Goal: Information Seeking & Learning: Find specific fact

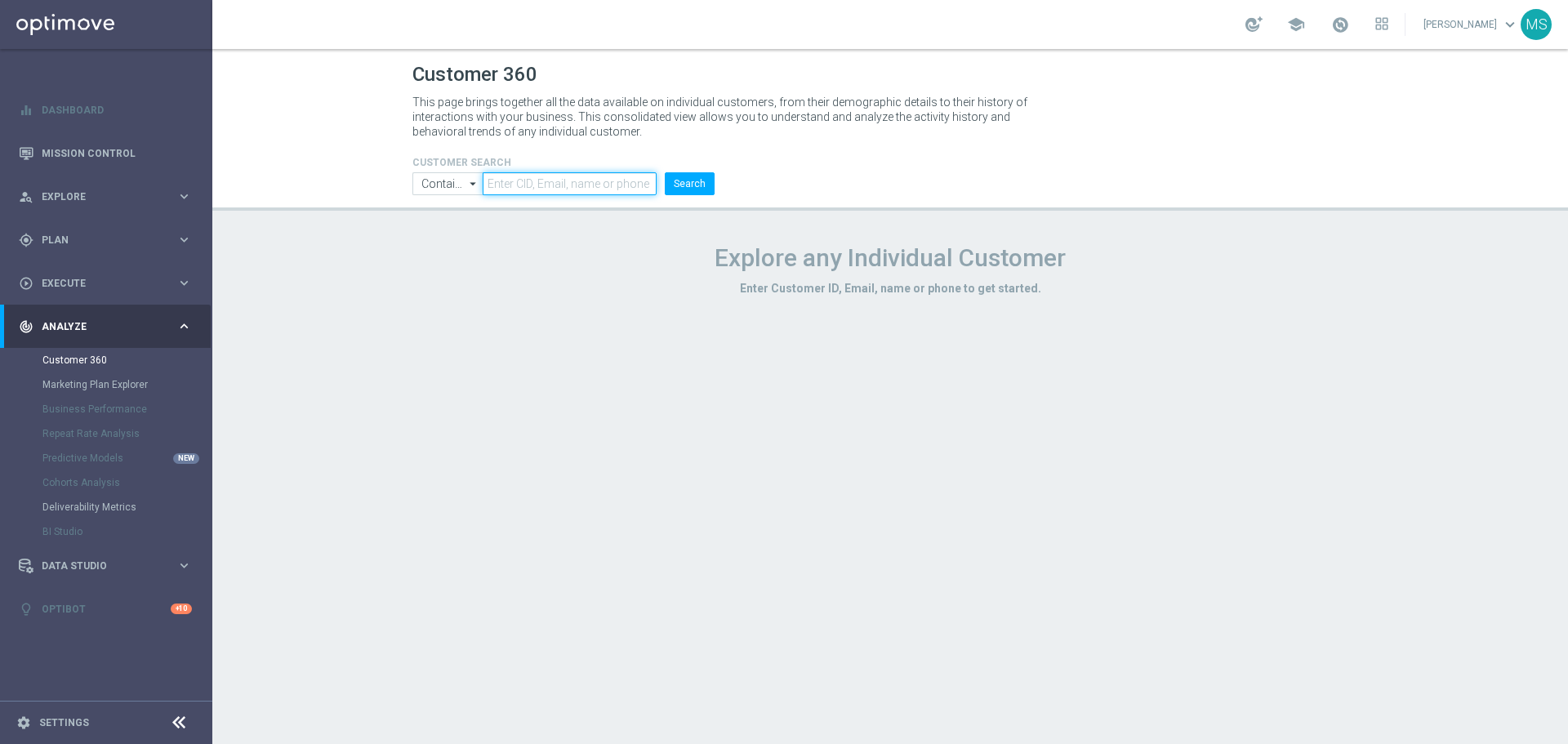
click at [533, 185] on input "text" at bounding box center [570, 184] width 174 height 23
paste input "3385429"
type input "3385429"
click at [722, 188] on div "CUSTOMER SEARCH Contains Contains arrow_drop_down Show Selected 0 of NaN Contai…" at bounding box center [563, 169] width 326 height 53
click at [703, 186] on button "Search" at bounding box center [690, 184] width 50 height 23
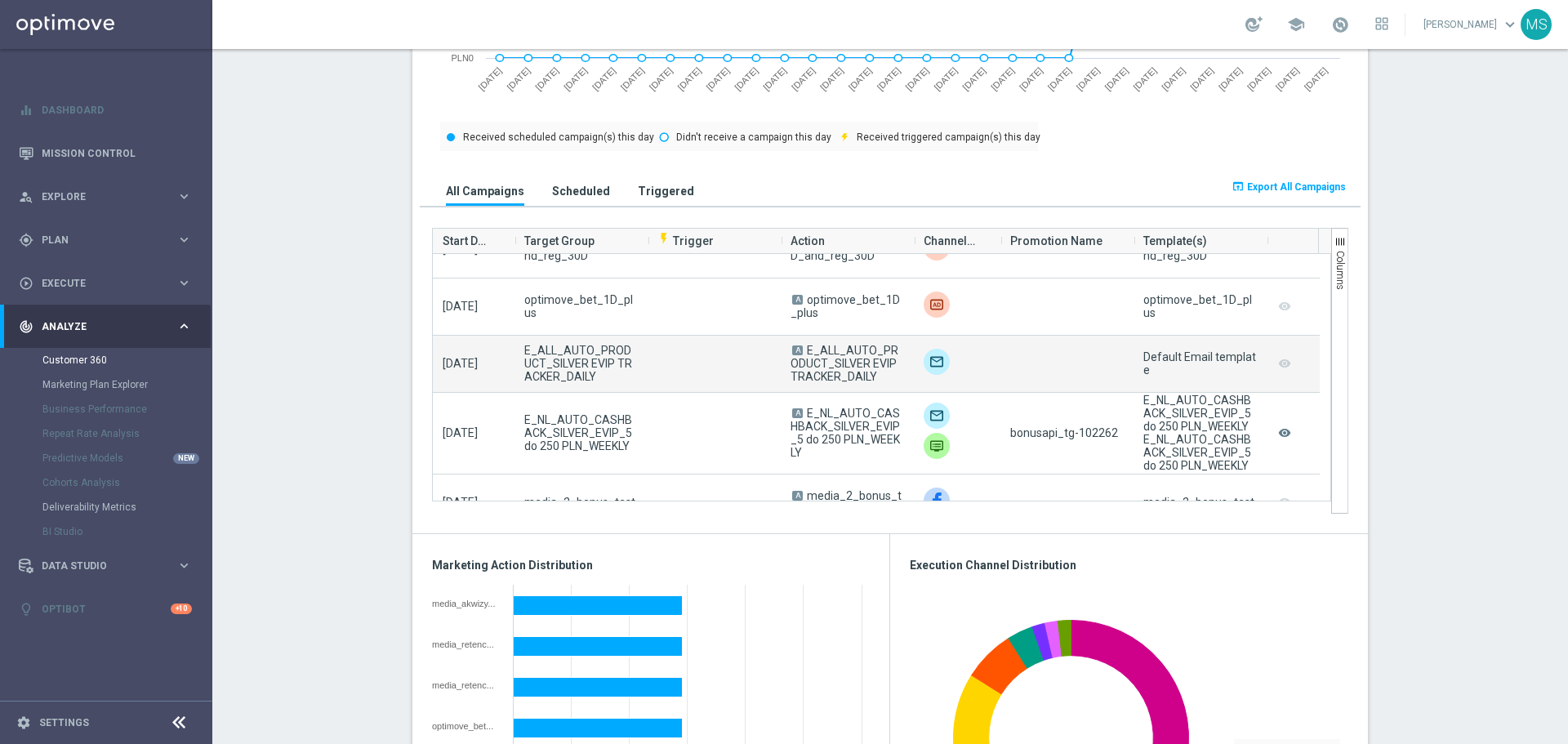
scroll to position [572, 0]
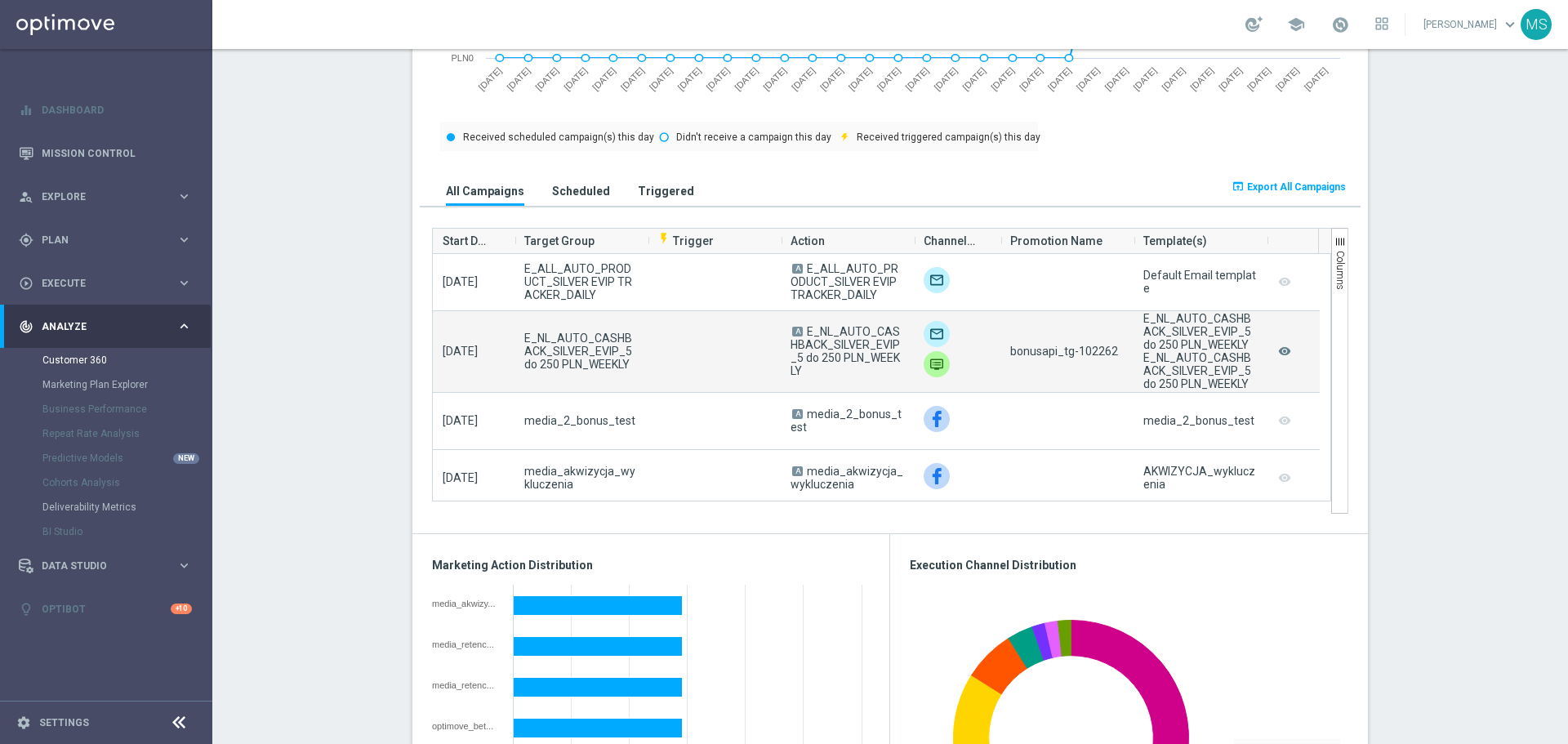
click at [1090, 351] on span "bonusapi_tg-102262" at bounding box center [1063, 351] width 108 height 13
copy span "102262"
drag, startPoint x: 899, startPoint y: 368, endPoint x: 802, endPoint y: 337, distance: 101.8
click at [802, 337] on div "A E_NL_AUTO_CASHBACK_SILVER_EVIP_5 do 250 PLN_WEEKLY" at bounding box center [847, 352] width 133 height 81
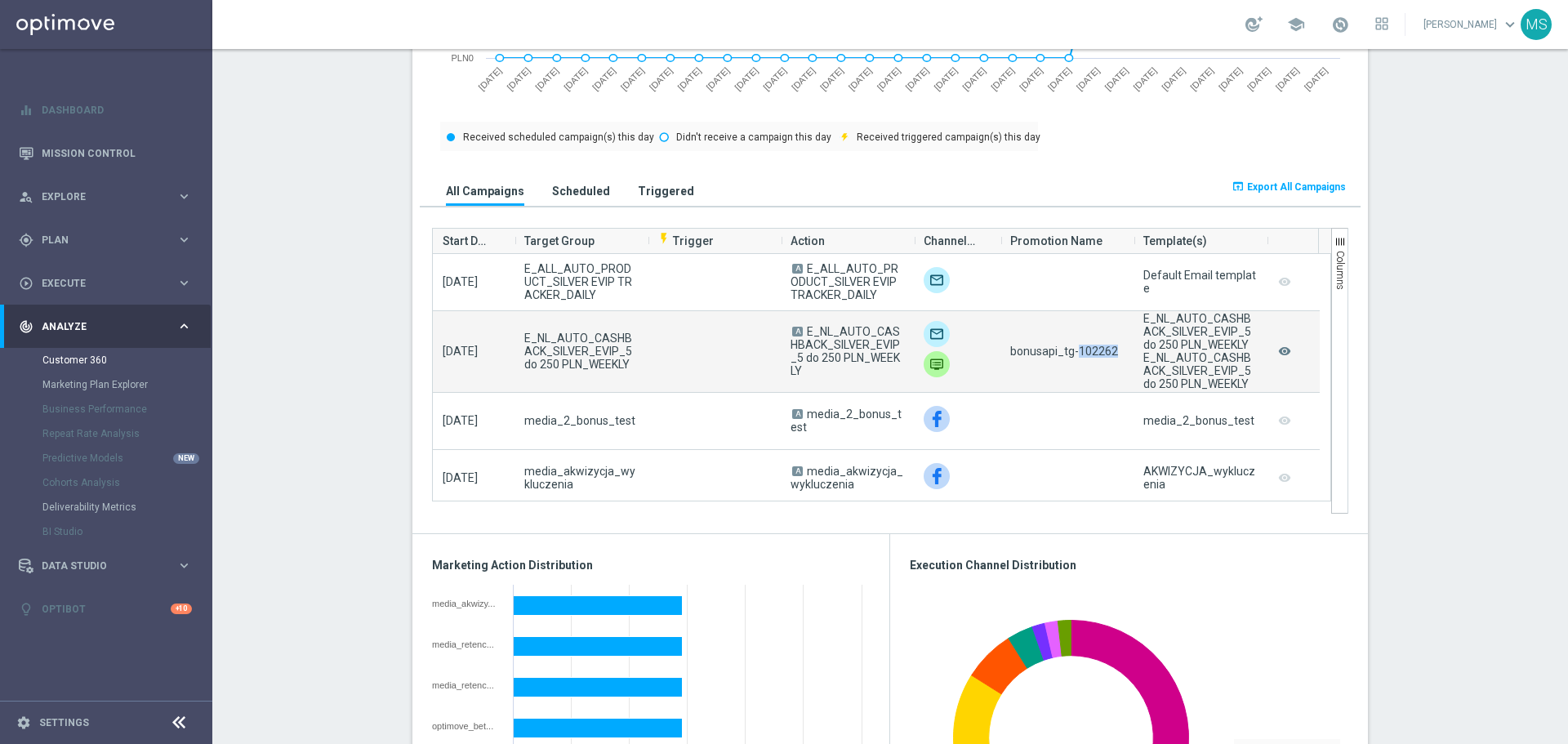
copy span "E_NL_AUTO_CASHBACK_SILVER_EVIP_5 do 250 PLN_WEEKLY"
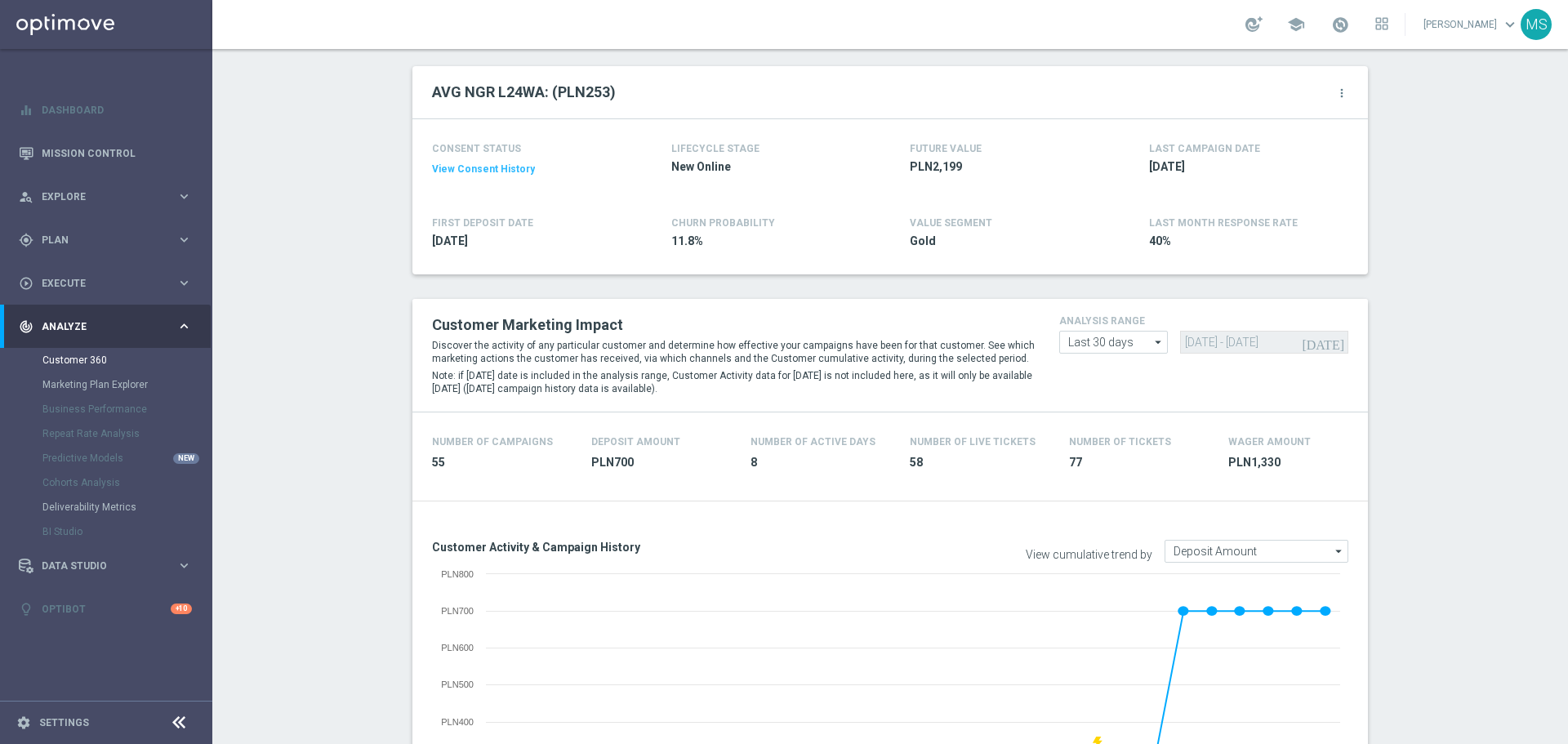
scroll to position [164, 0]
